Goal: Task Accomplishment & Management: Use online tool/utility

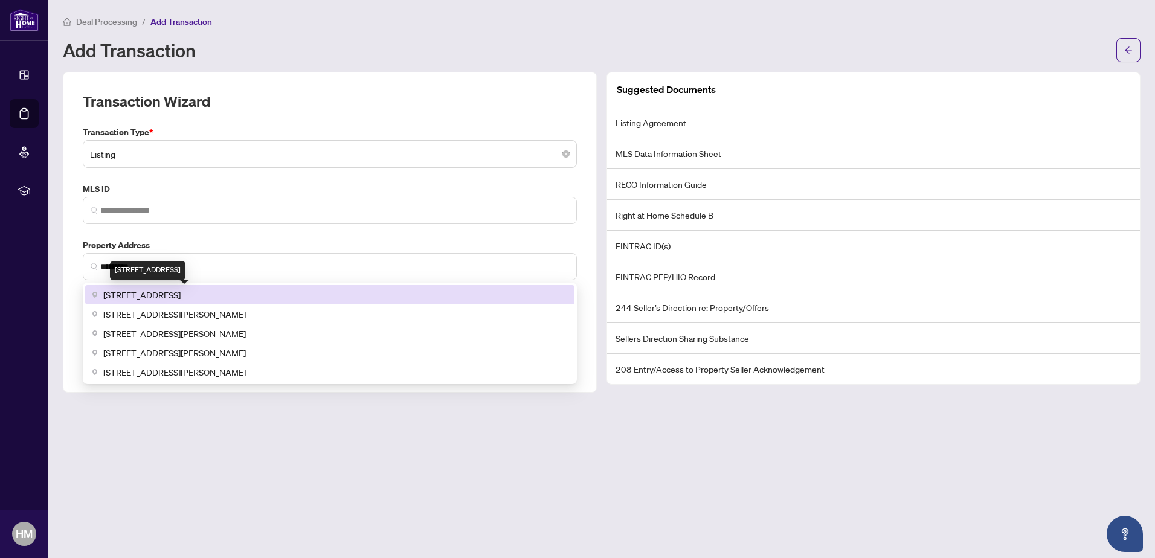
click at [150, 292] on span "[STREET_ADDRESS]" at bounding box center [141, 294] width 77 height 13
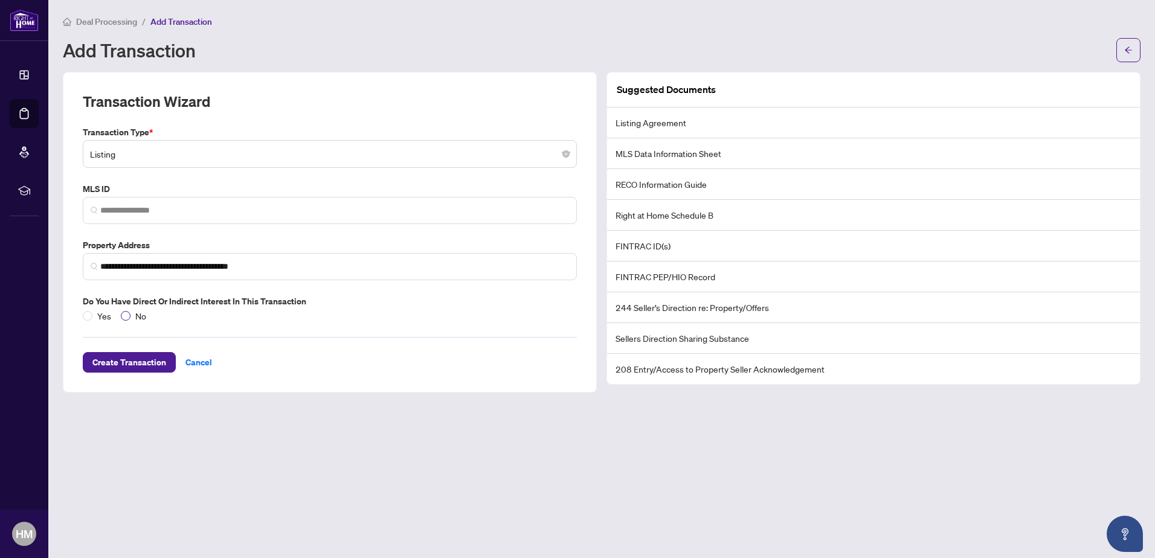
type input "**********"
click at [124, 309] on label "No" at bounding box center [136, 315] width 30 height 13
click at [131, 366] on span "Create Transaction" at bounding box center [129, 362] width 74 height 19
